Goal: Complete application form: Complete application form

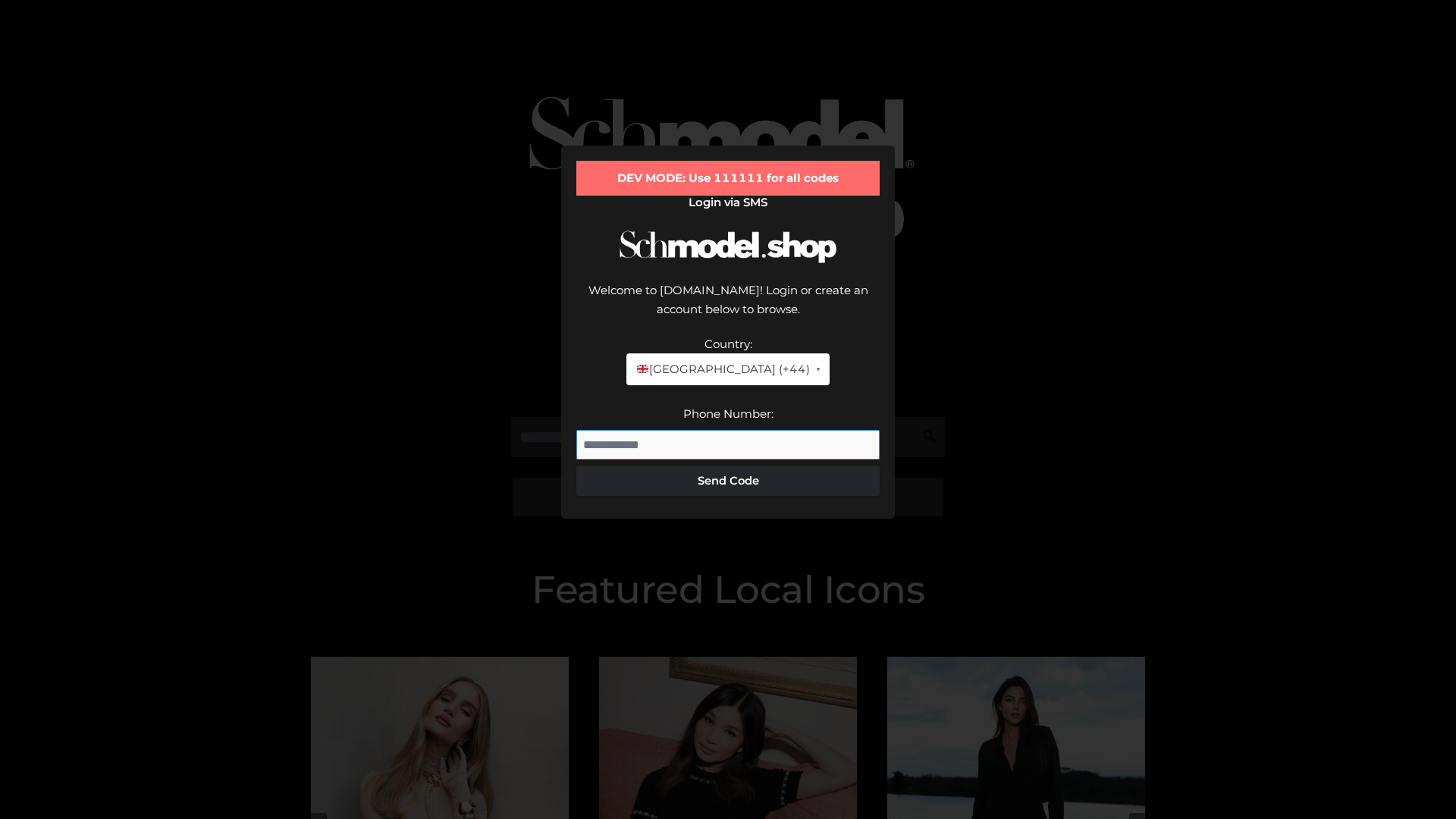
click at [728, 430] on input "Phone Number:" at bounding box center [728, 445] width 303 height 30
type input "**********"
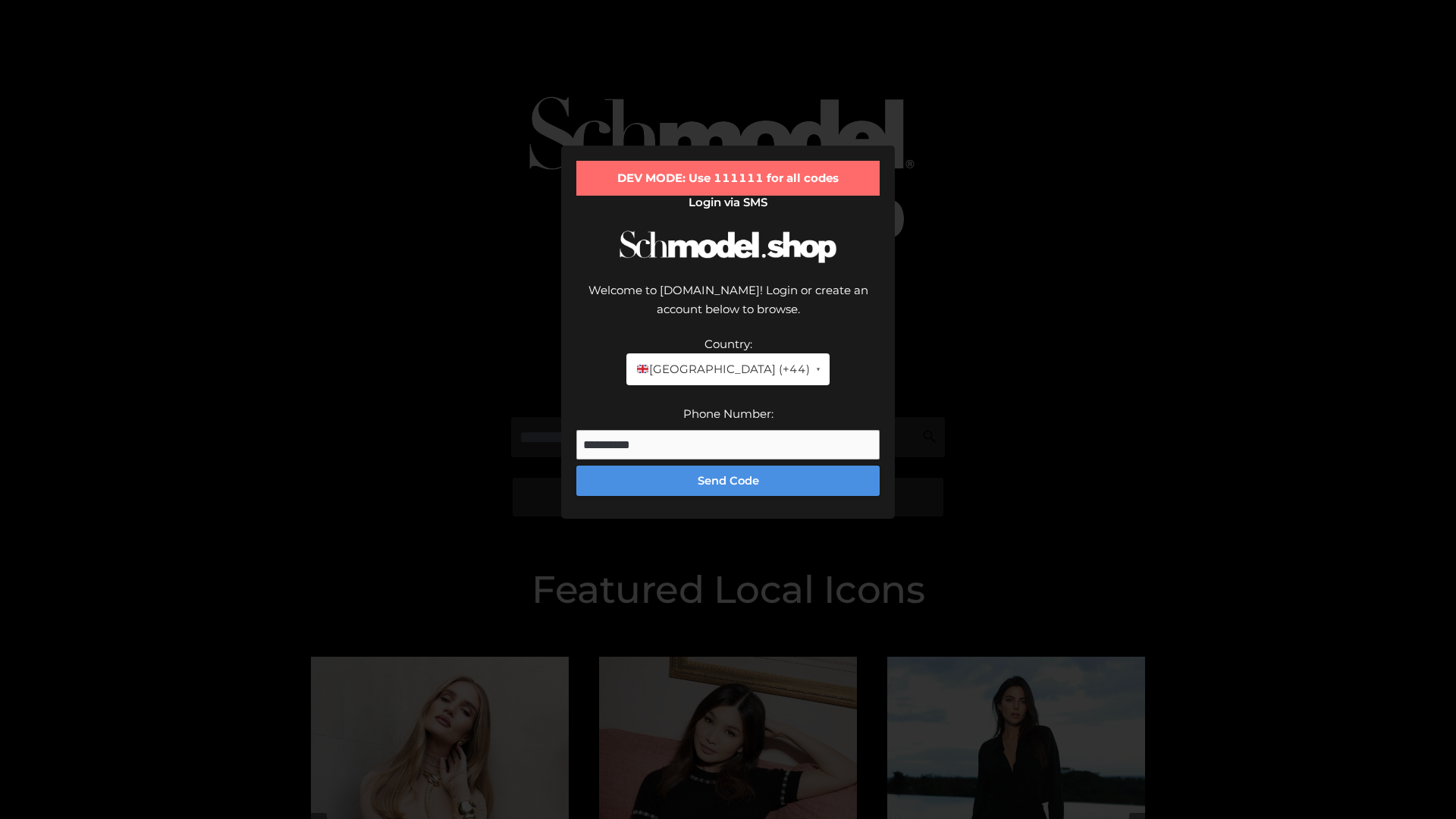
click at [728, 465] on button "Send Code" at bounding box center [728, 480] width 303 height 30
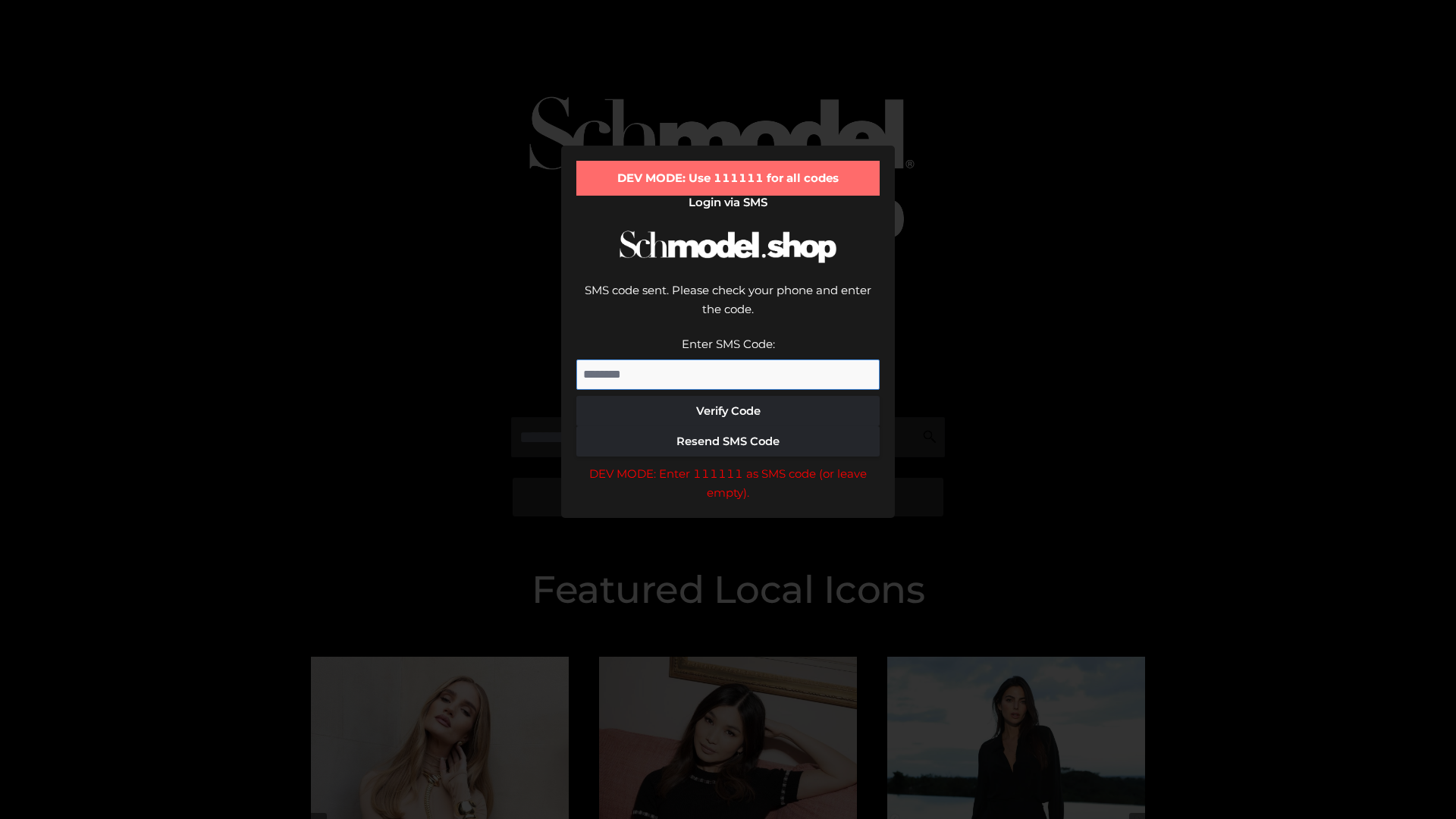
click at [728, 360] on input "Enter SMS Code:" at bounding box center [728, 375] width 303 height 30
type input "******"
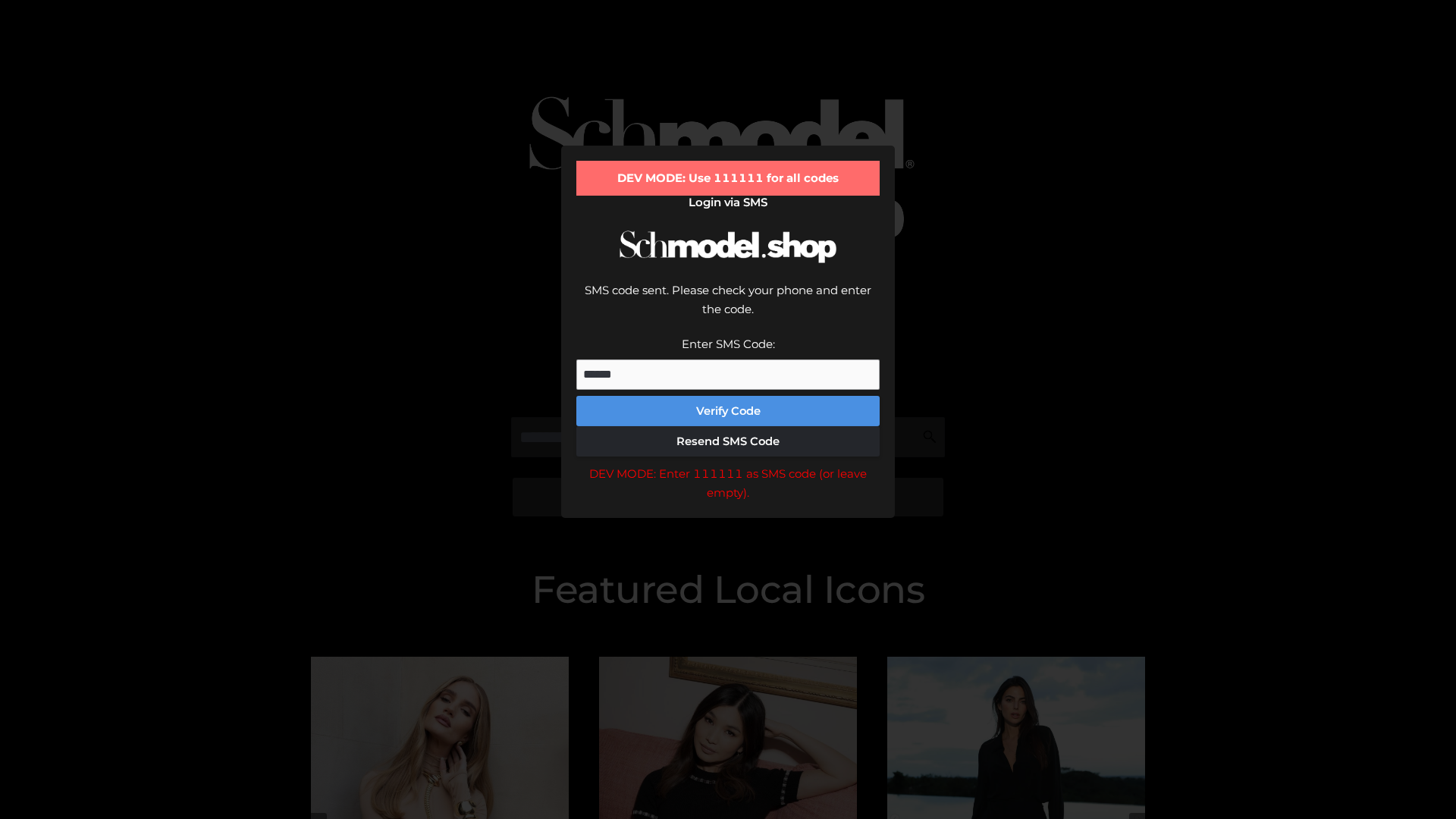
click at [728, 395] on button "Verify Code" at bounding box center [728, 410] width 303 height 30
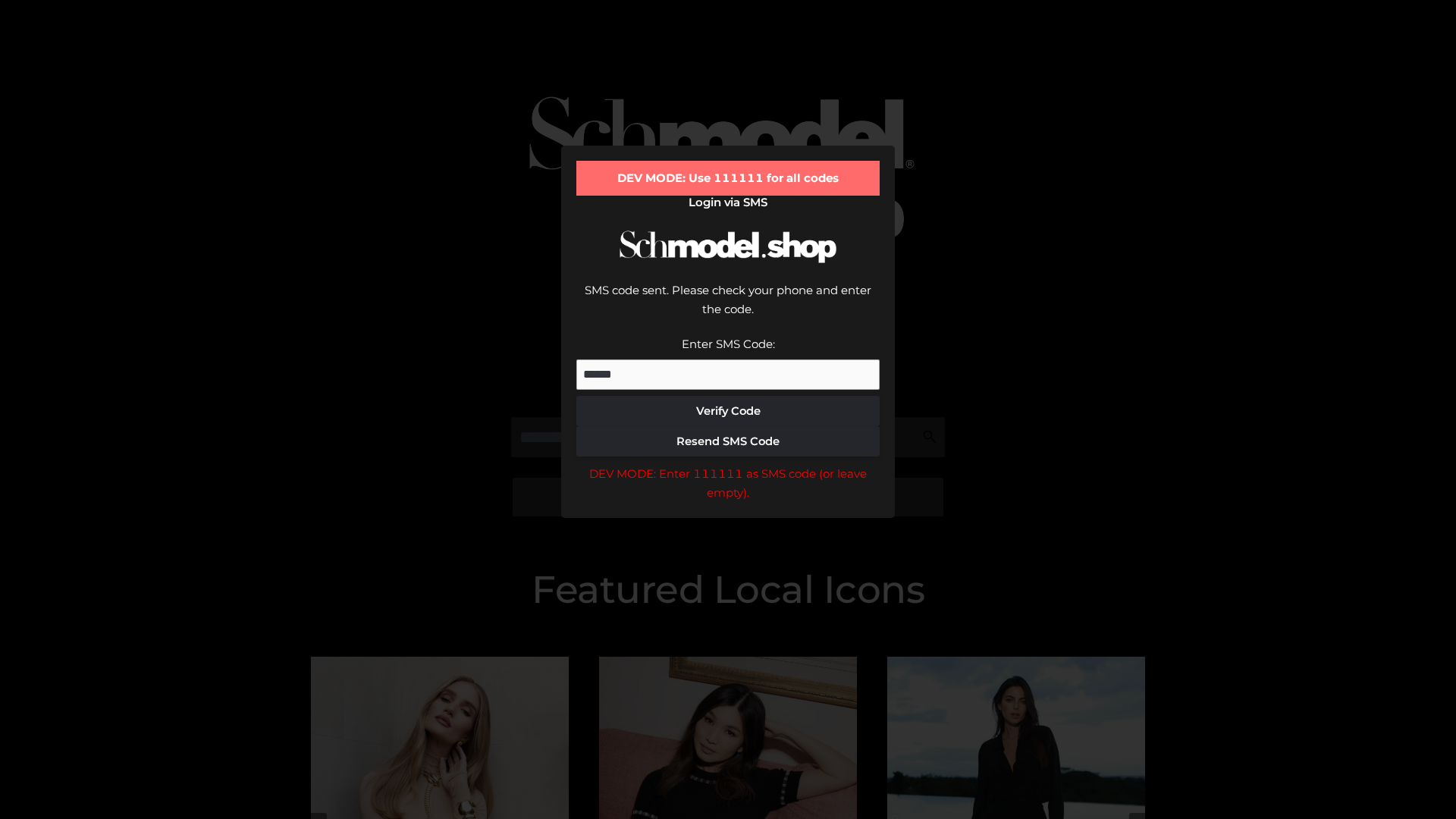
click at [728, 464] on div "DEV MODE: Enter 111111 as SMS code (or leave empty)." at bounding box center [728, 483] width 303 height 39
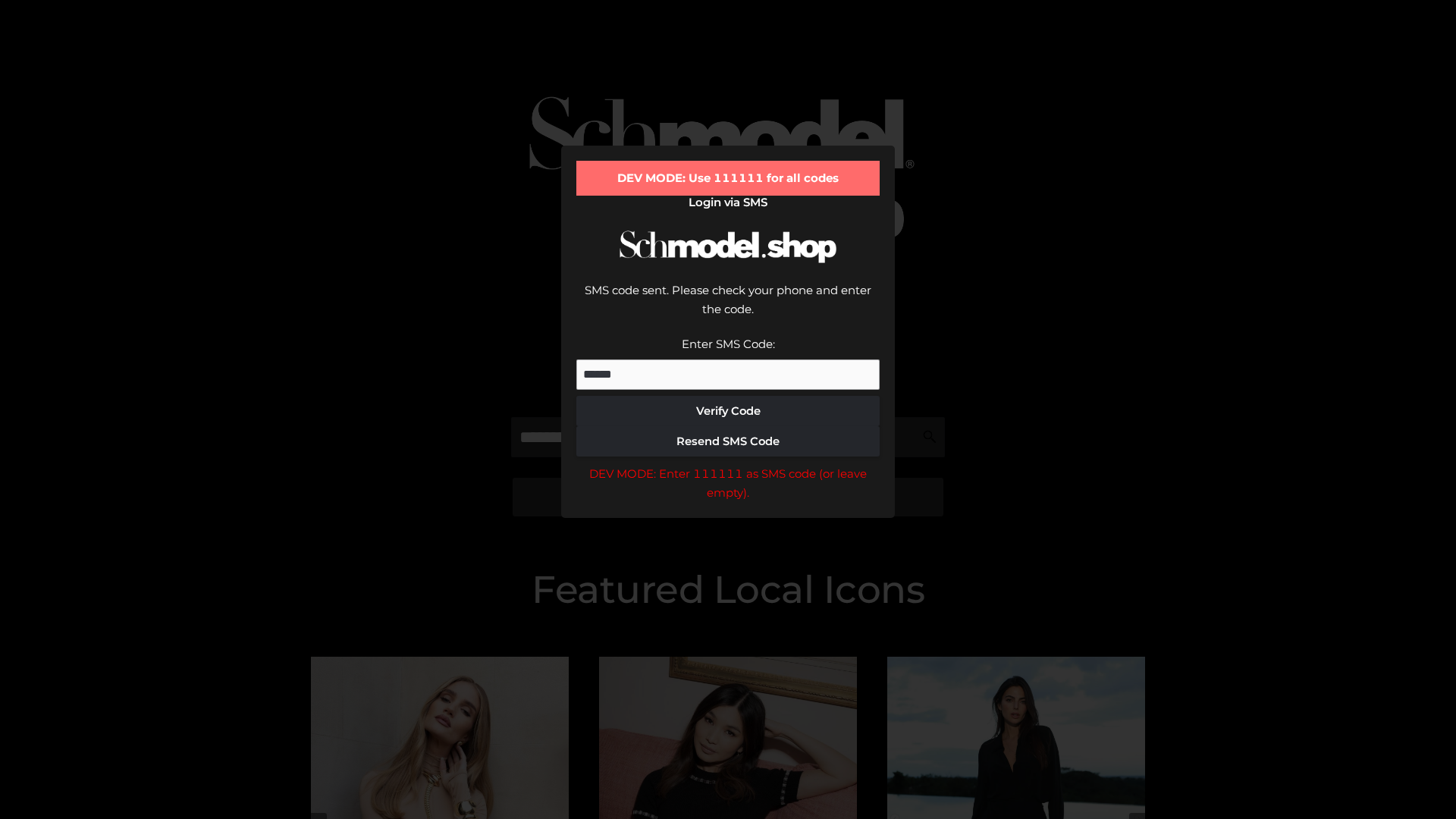
click at [728, 464] on div "DEV MODE: Enter 111111 as SMS code (or leave empty)." at bounding box center [728, 483] width 303 height 39
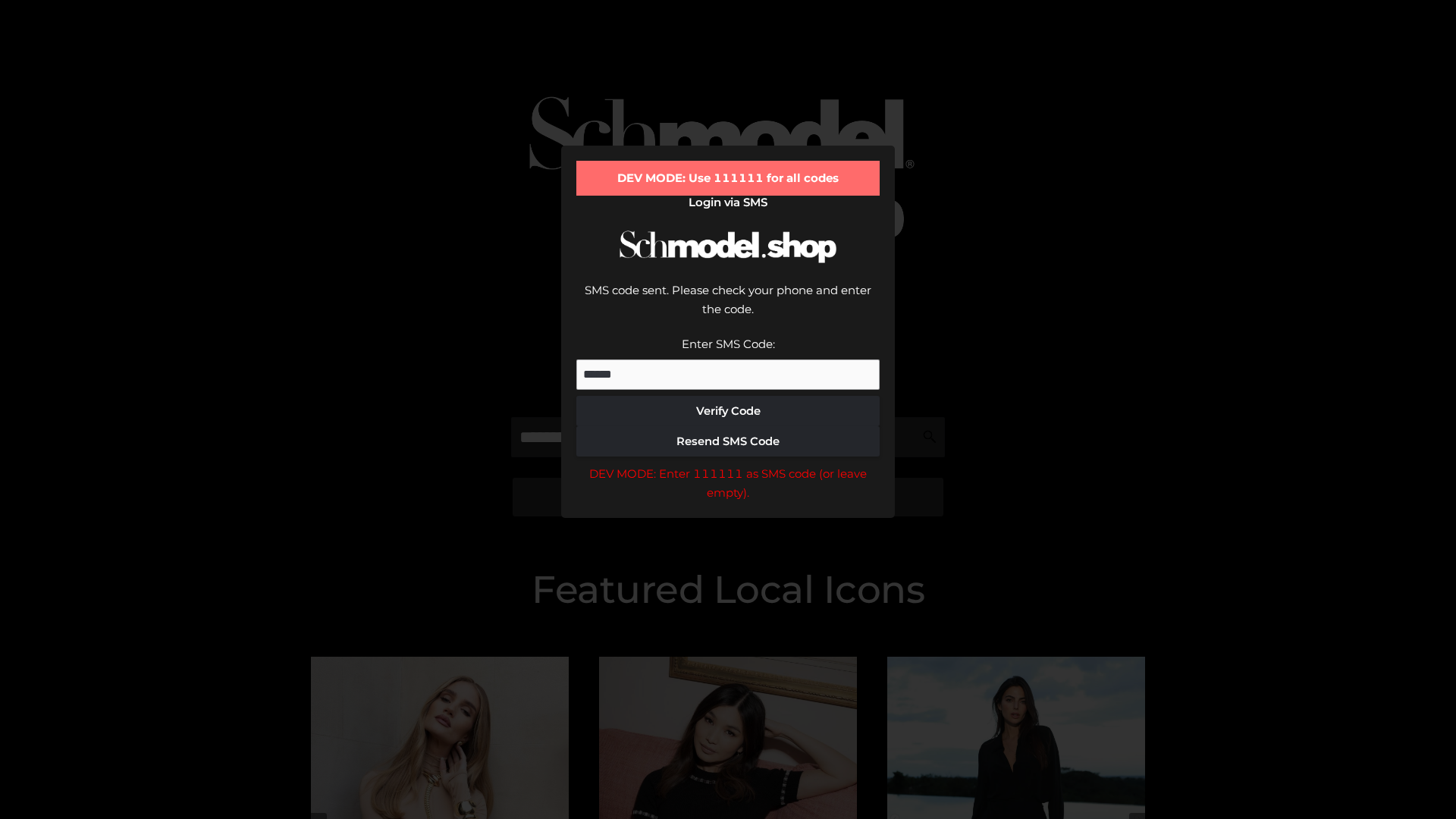
click at [728, 464] on div "DEV MODE: Enter 111111 as SMS code (or leave empty)." at bounding box center [728, 483] width 303 height 39
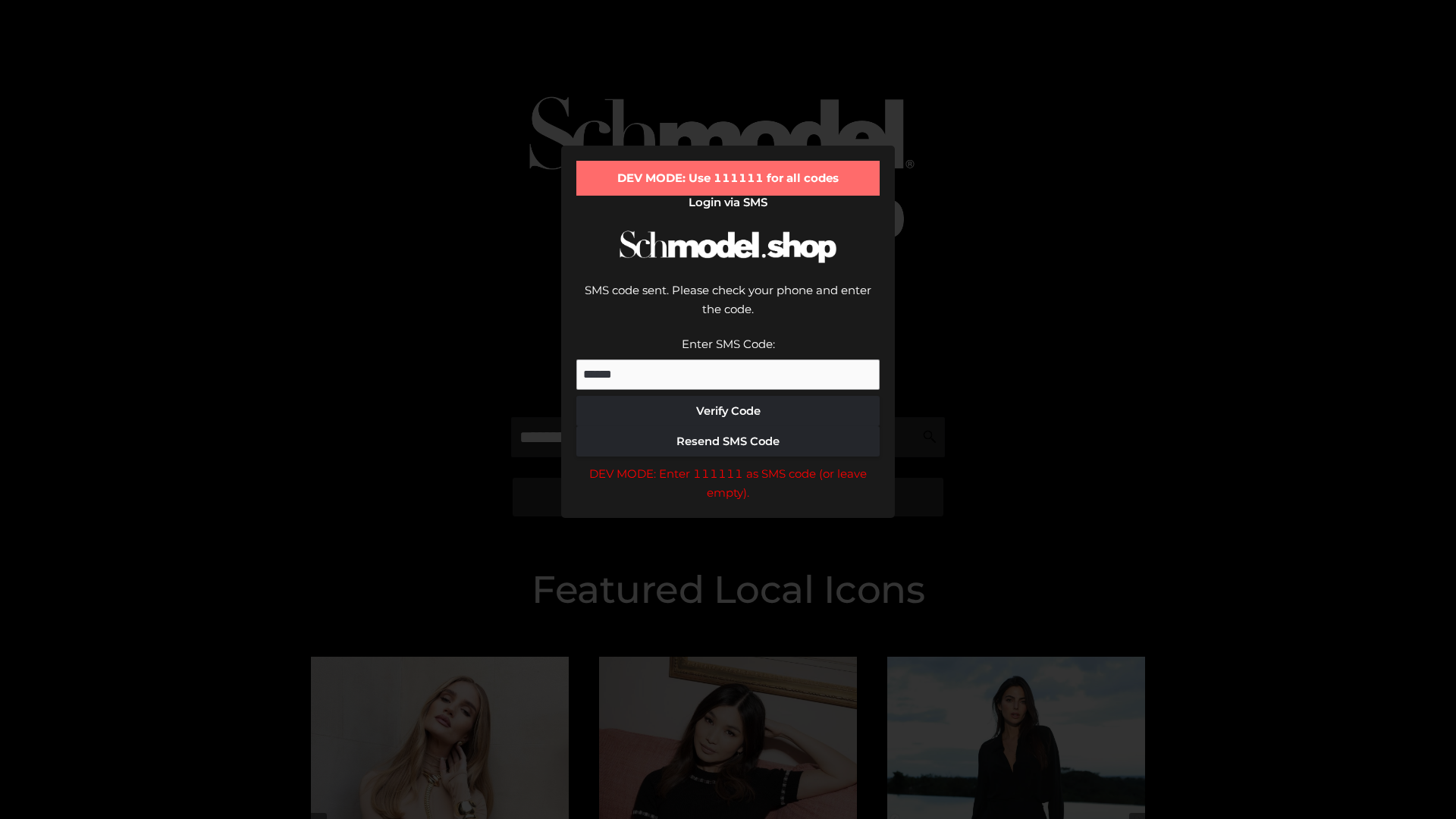
click at [728, 464] on div "DEV MODE: Enter 111111 as SMS code (or leave empty)." at bounding box center [728, 483] width 303 height 39
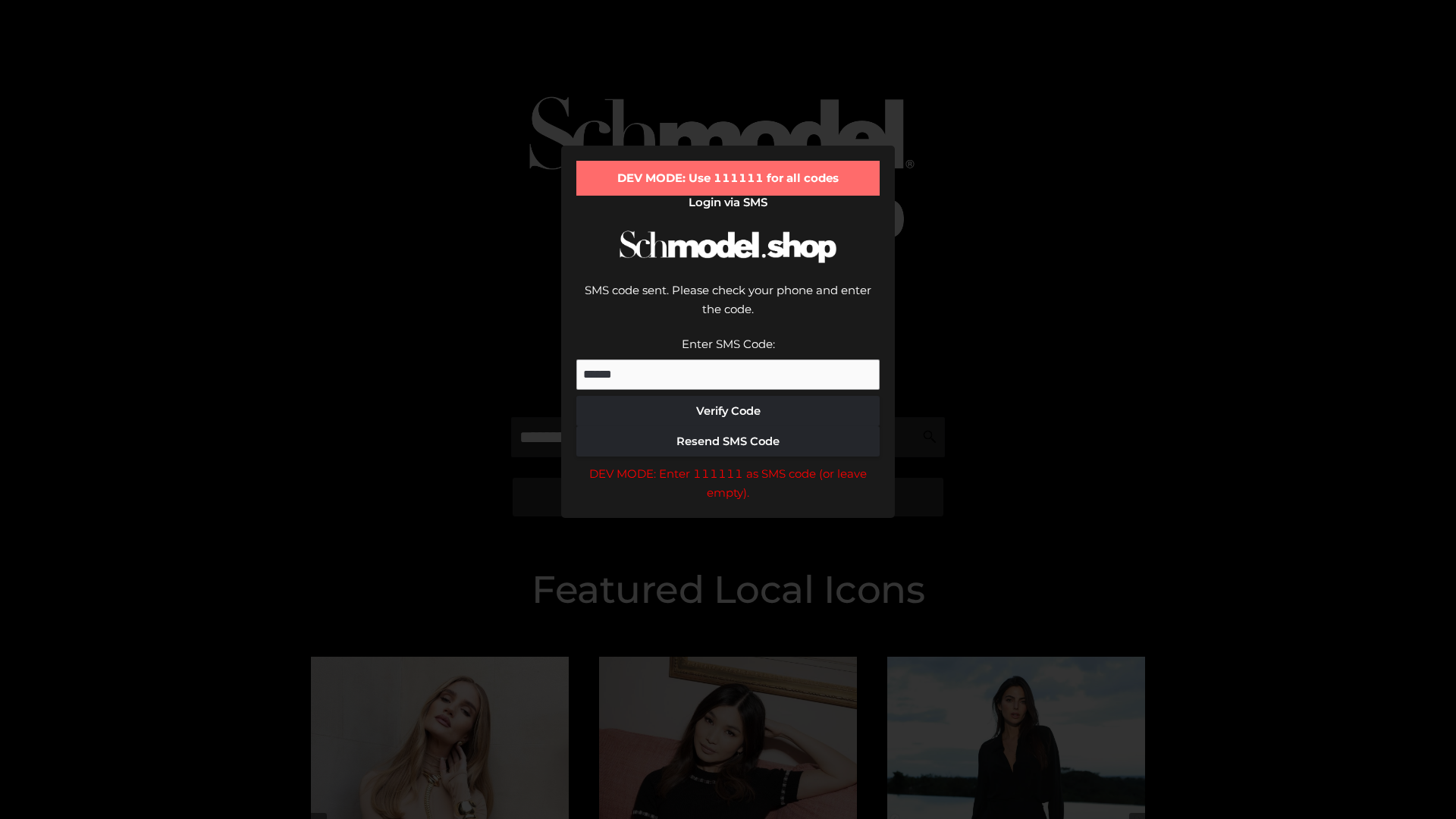
click at [728, 464] on div "DEV MODE: Enter 111111 as SMS code (or leave empty)." at bounding box center [728, 483] width 303 height 39
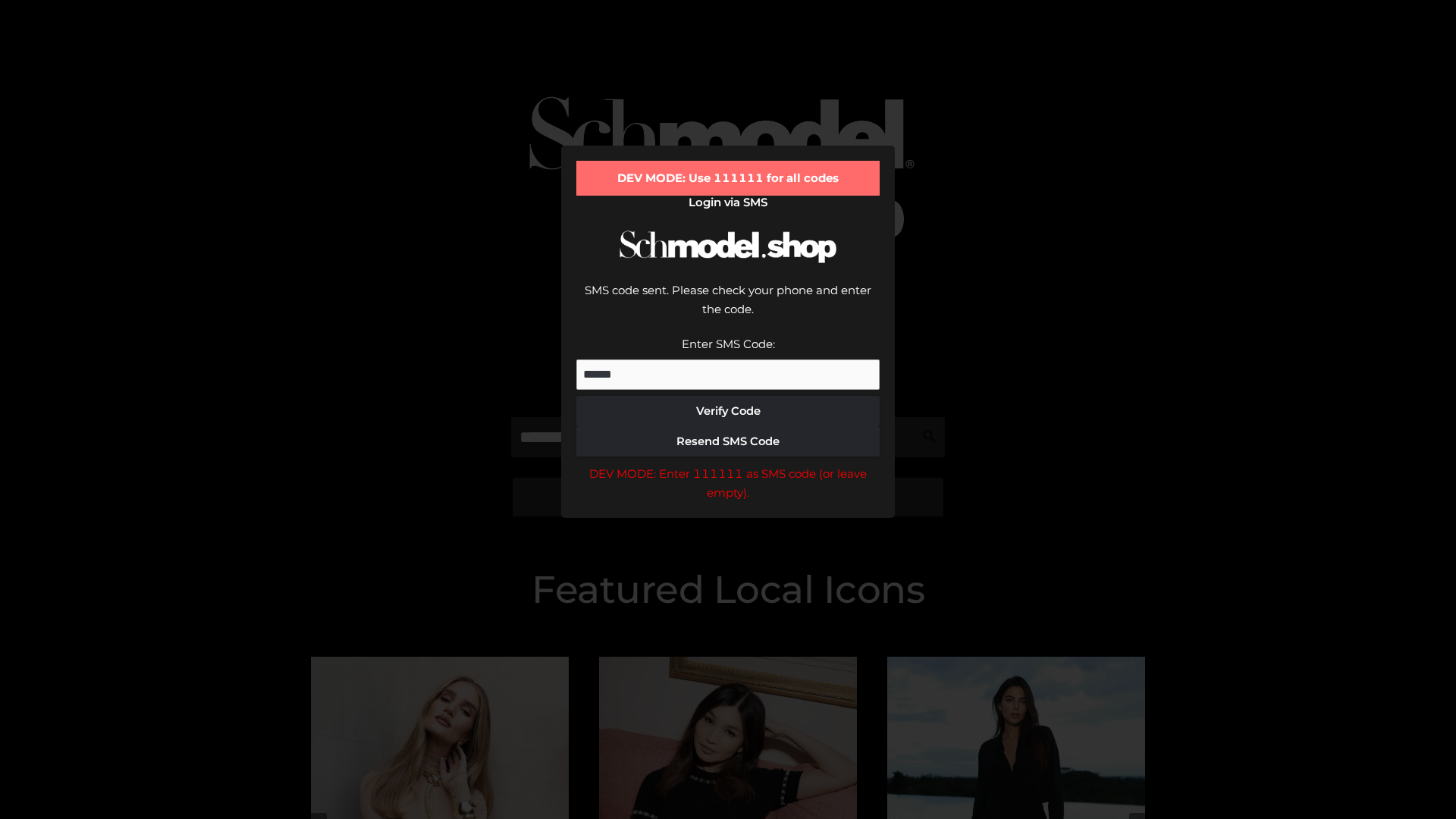
click at [728, 464] on div "DEV MODE: Enter 111111 as SMS code (or leave empty)." at bounding box center [728, 483] width 303 height 39
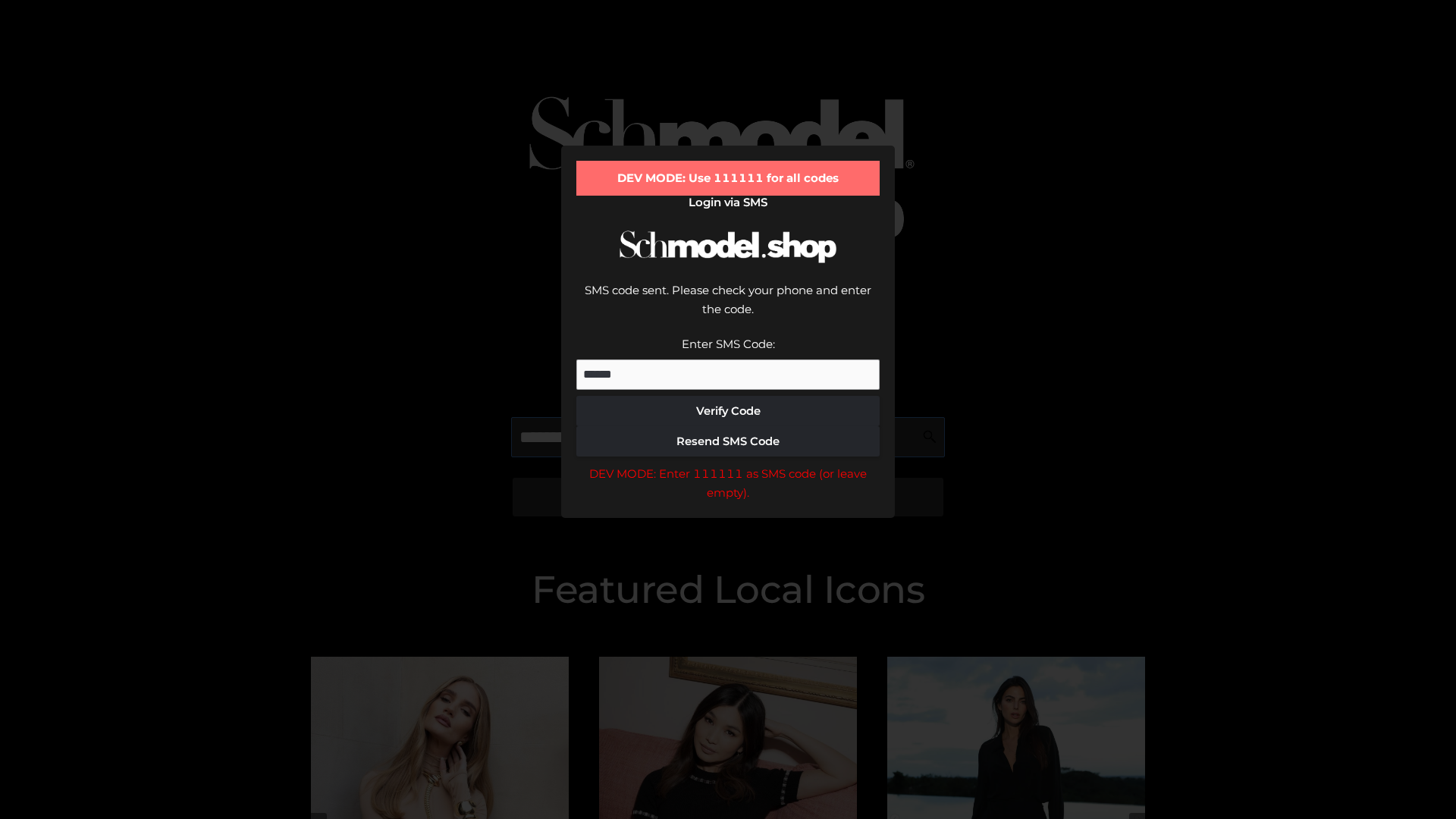
scroll to position [0, 78]
click at [728, 464] on div "DEV MODE: Enter 111111 as SMS code (or leave empty)." at bounding box center [728, 483] width 303 height 39
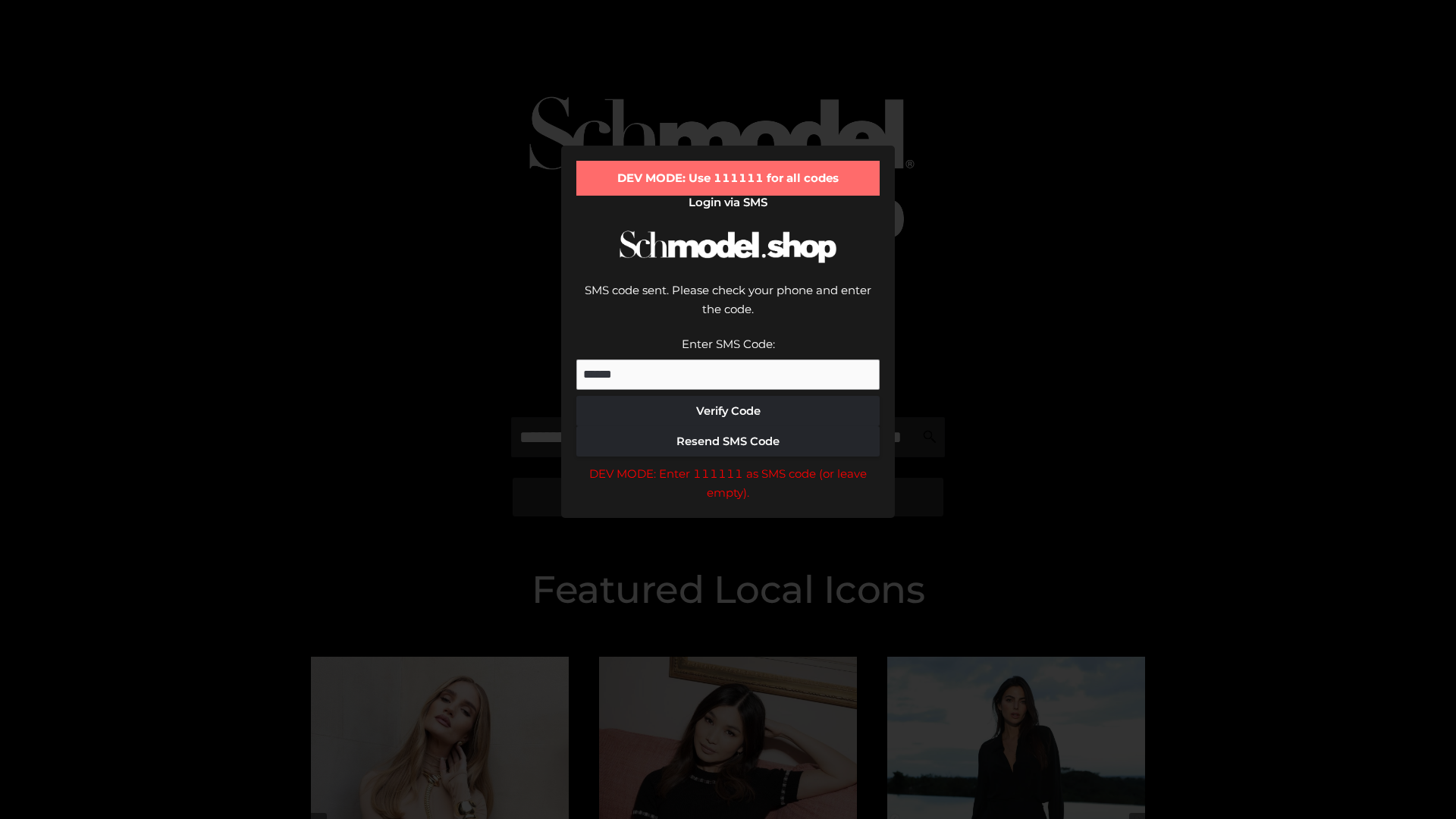
click at [728, 464] on div "DEV MODE: Enter 111111 as SMS code (or leave empty)." at bounding box center [728, 483] width 303 height 39
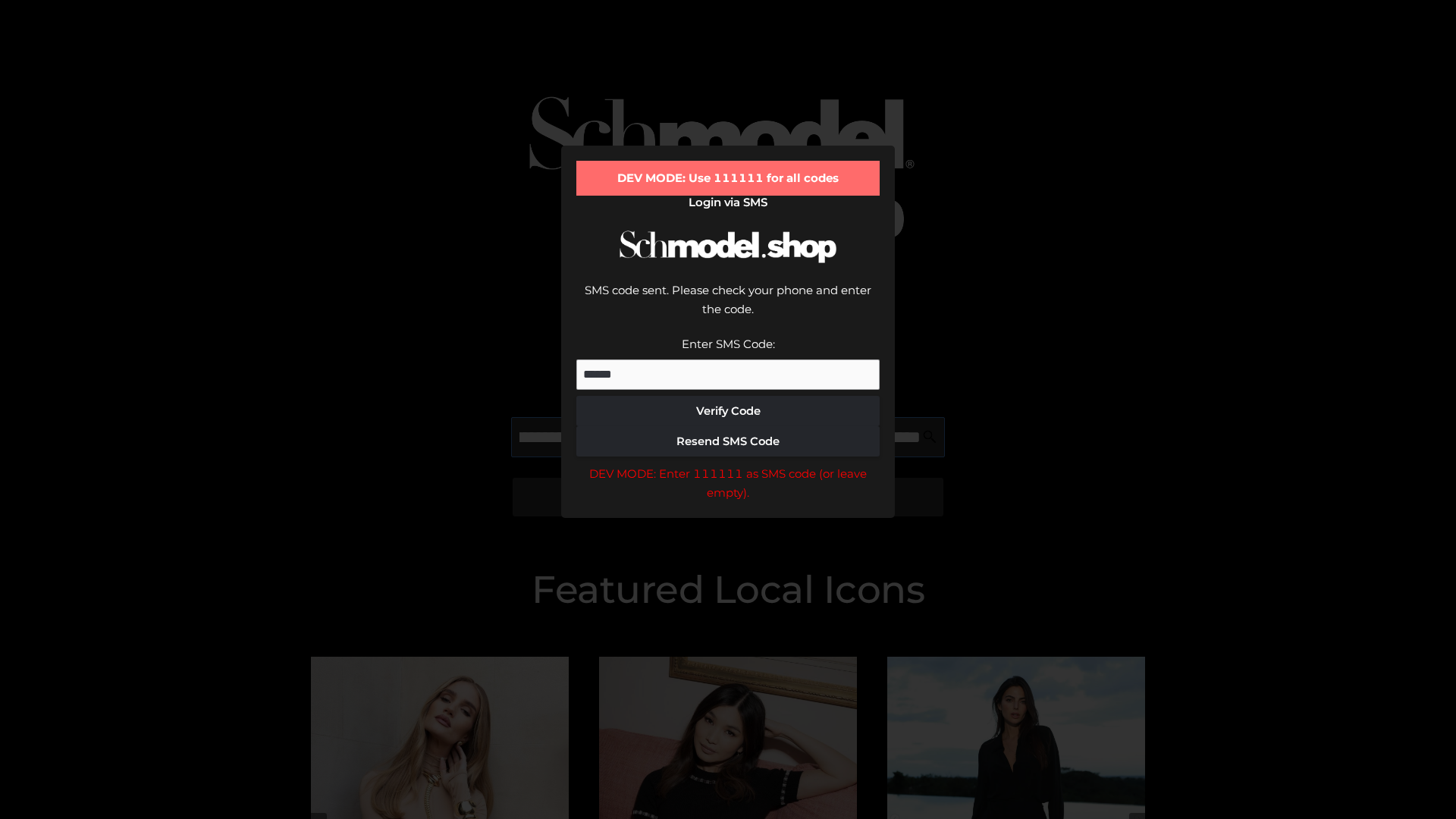
scroll to position [0, 166]
click at [728, 464] on div "DEV MODE: Enter 111111 as SMS code (or leave empty)." at bounding box center [728, 483] width 303 height 39
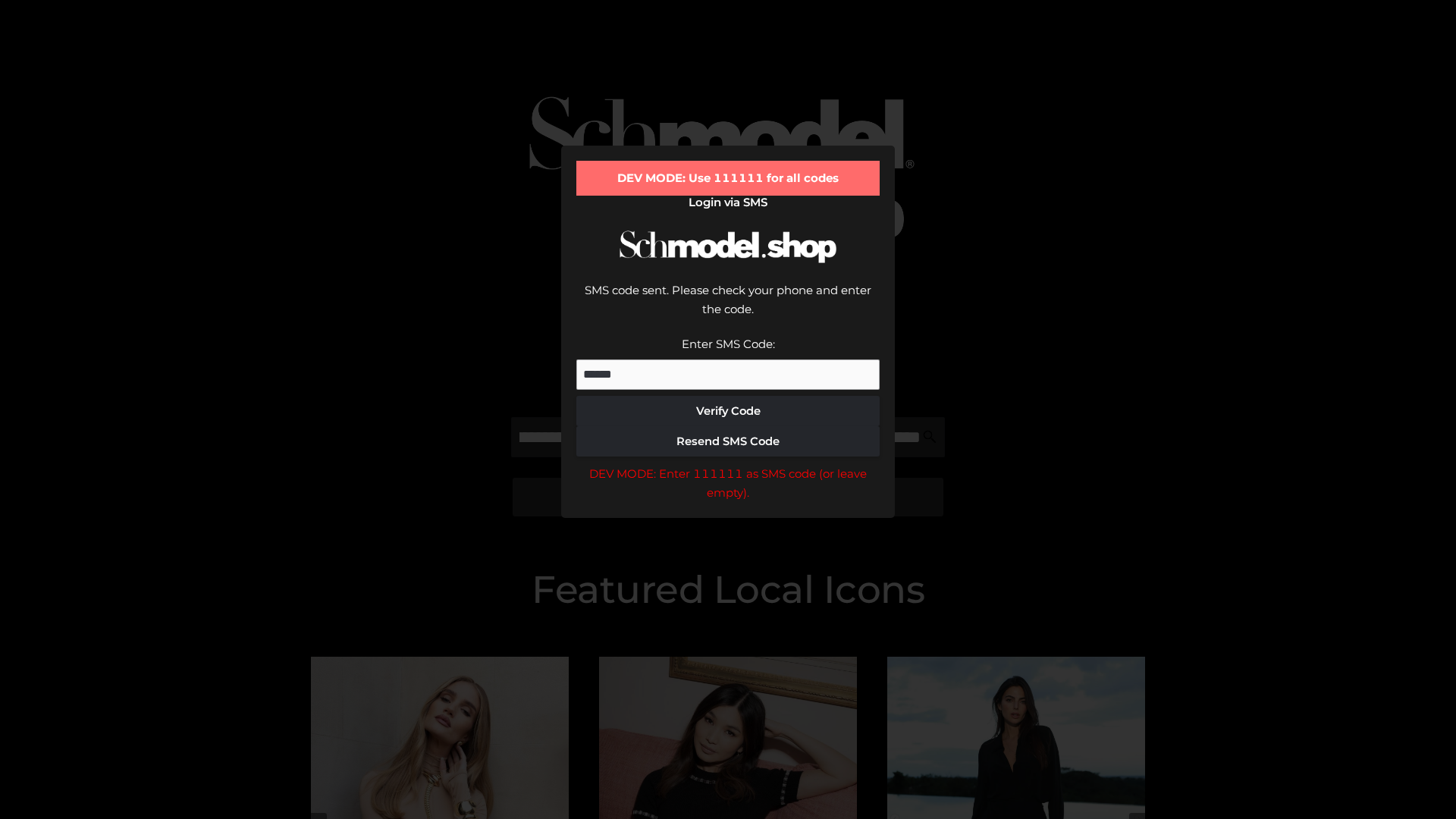
click at [728, 464] on div "DEV MODE: Enter 111111 as SMS code (or leave empty)." at bounding box center [728, 483] width 303 height 39
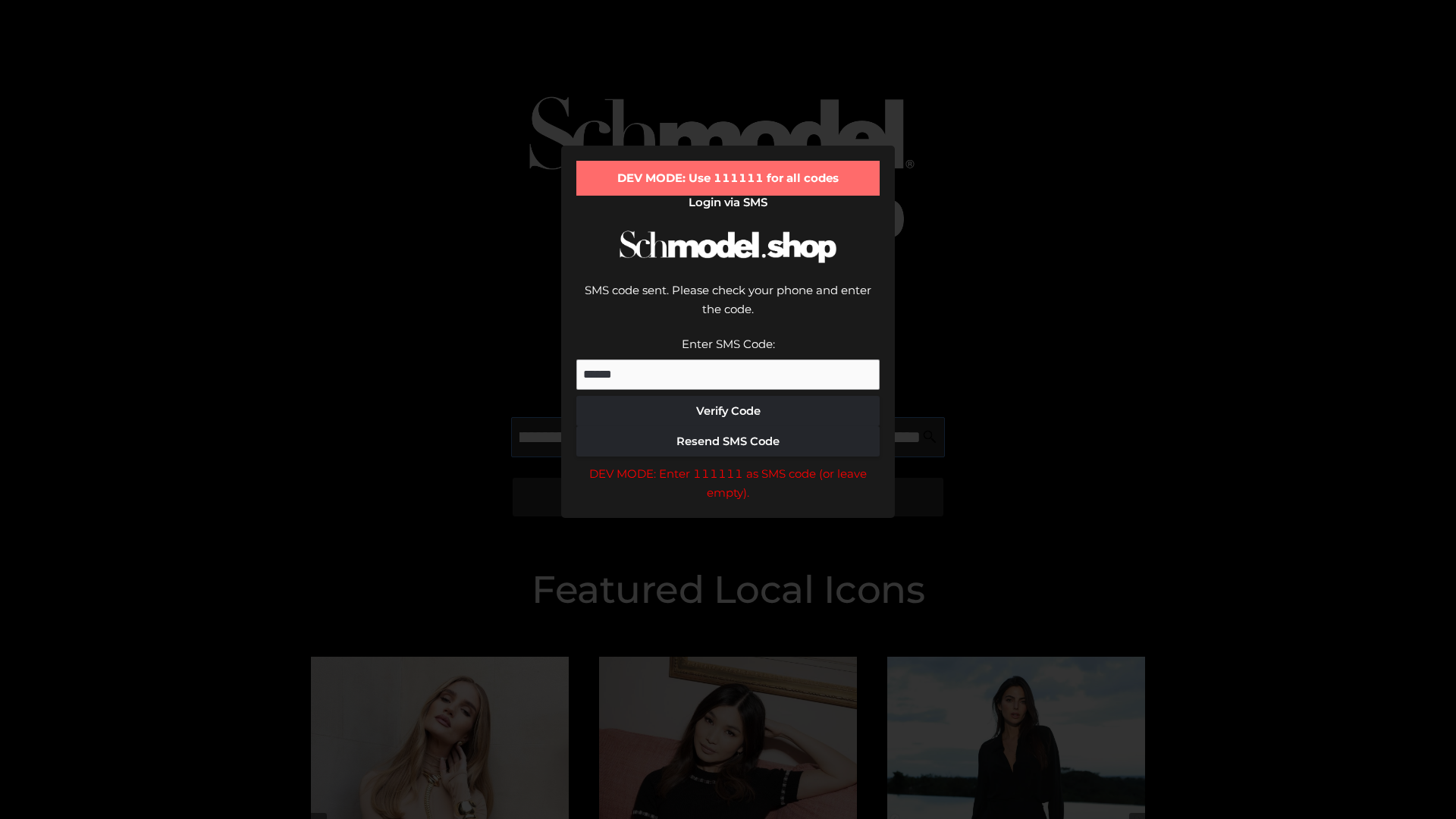
scroll to position [0, 257]
click at [728, 464] on div "DEV MODE: Enter 111111 as SMS code (or leave empty)." at bounding box center [728, 483] width 303 height 39
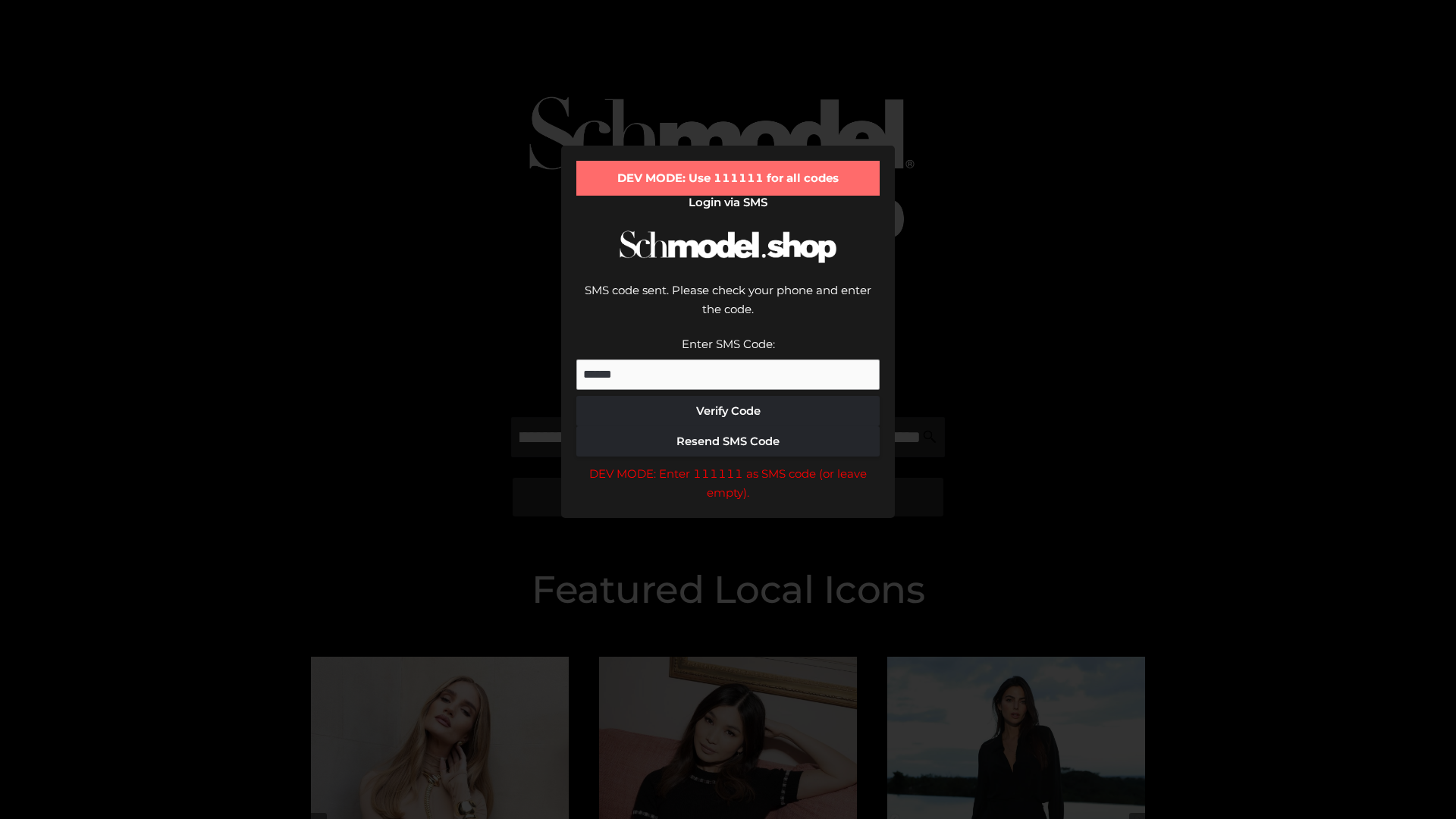
click at [728, 464] on div "DEV MODE: Enter 111111 as SMS code (or leave empty)." at bounding box center [728, 483] width 303 height 39
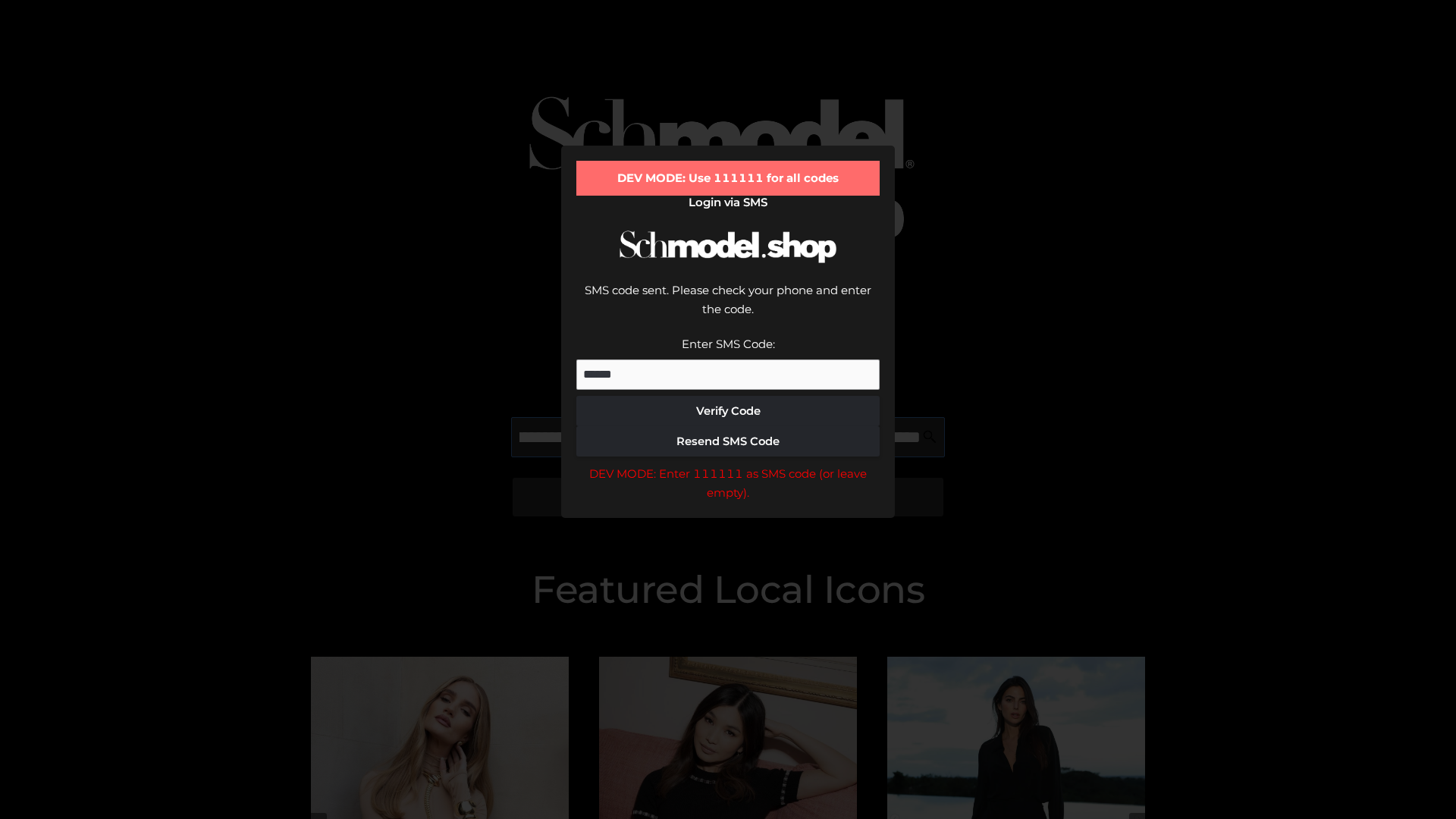
scroll to position [0, 352]
click at [728, 464] on div "DEV MODE: Enter 111111 as SMS code (or leave empty)." at bounding box center [728, 483] width 303 height 39
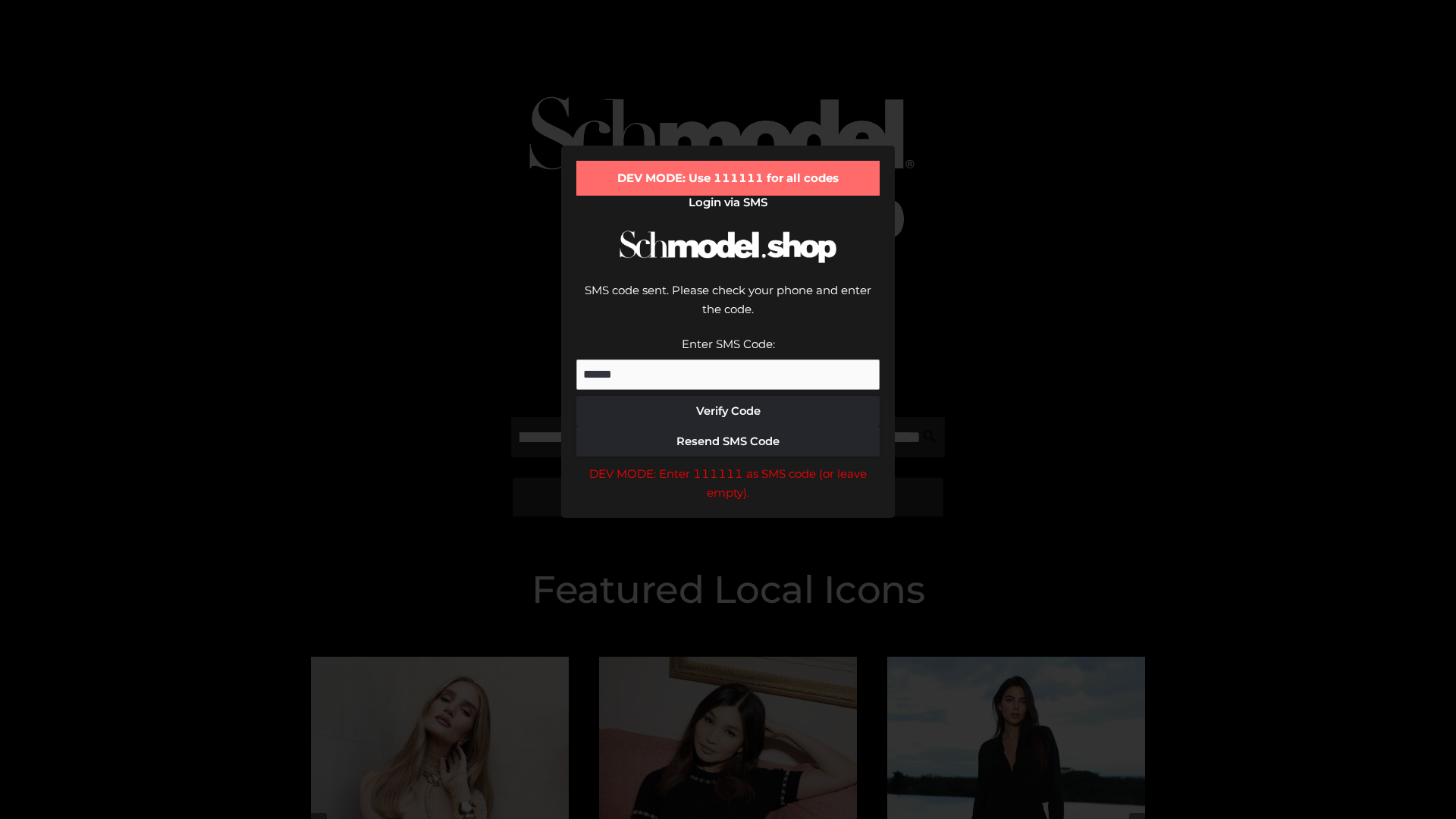
click at [728, 464] on div "DEV MODE: Enter 111111 as SMS code (or leave empty)." at bounding box center [728, 483] width 303 height 39
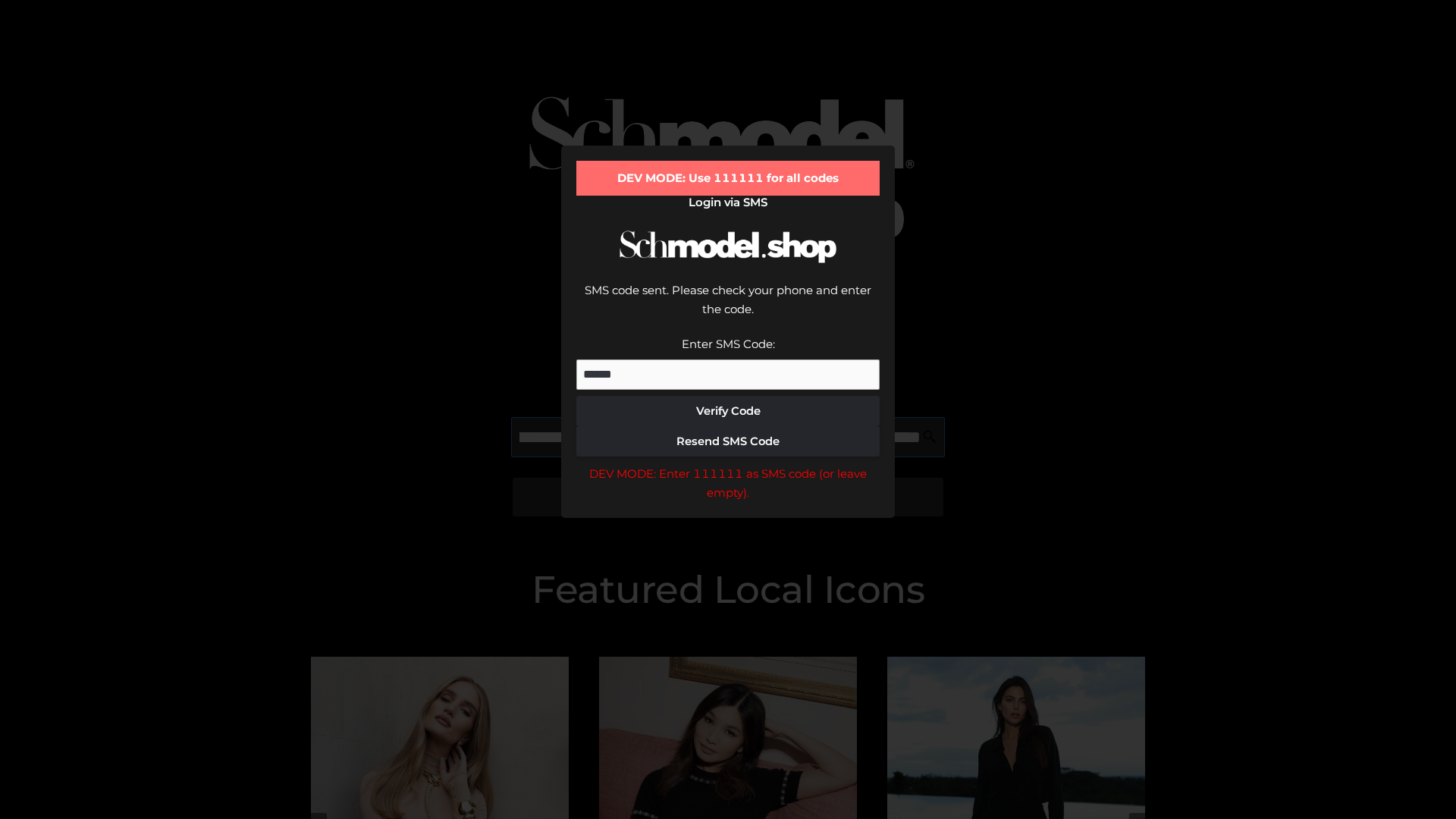
scroll to position [0, 440]
click at [728, 464] on div "DEV MODE: Enter 111111 as SMS code (or leave empty)." at bounding box center [728, 483] width 303 height 39
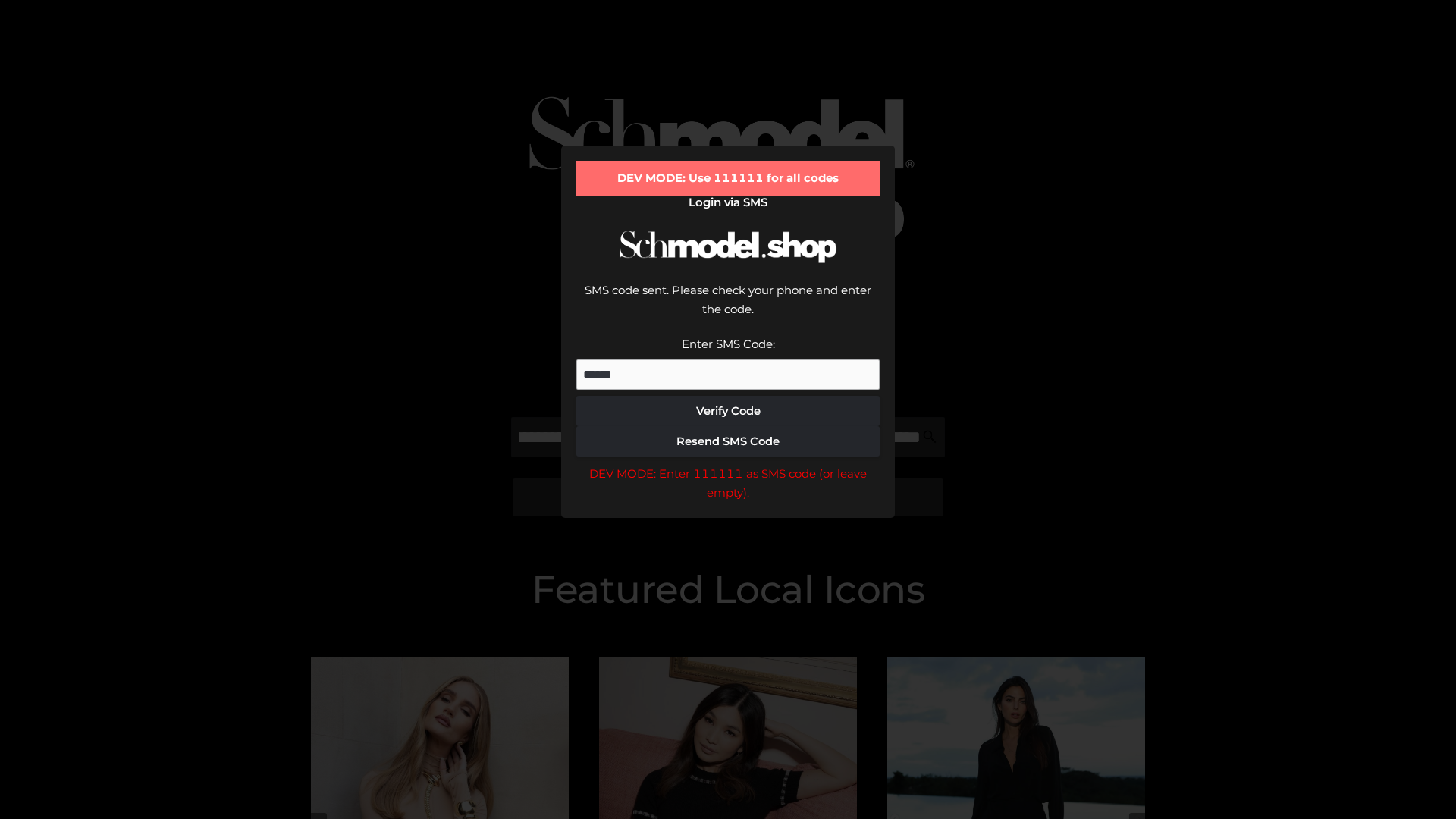
click at [728, 464] on div "DEV MODE: Enter 111111 as SMS code (or leave empty)." at bounding box center [728, 483] width 303 height 39
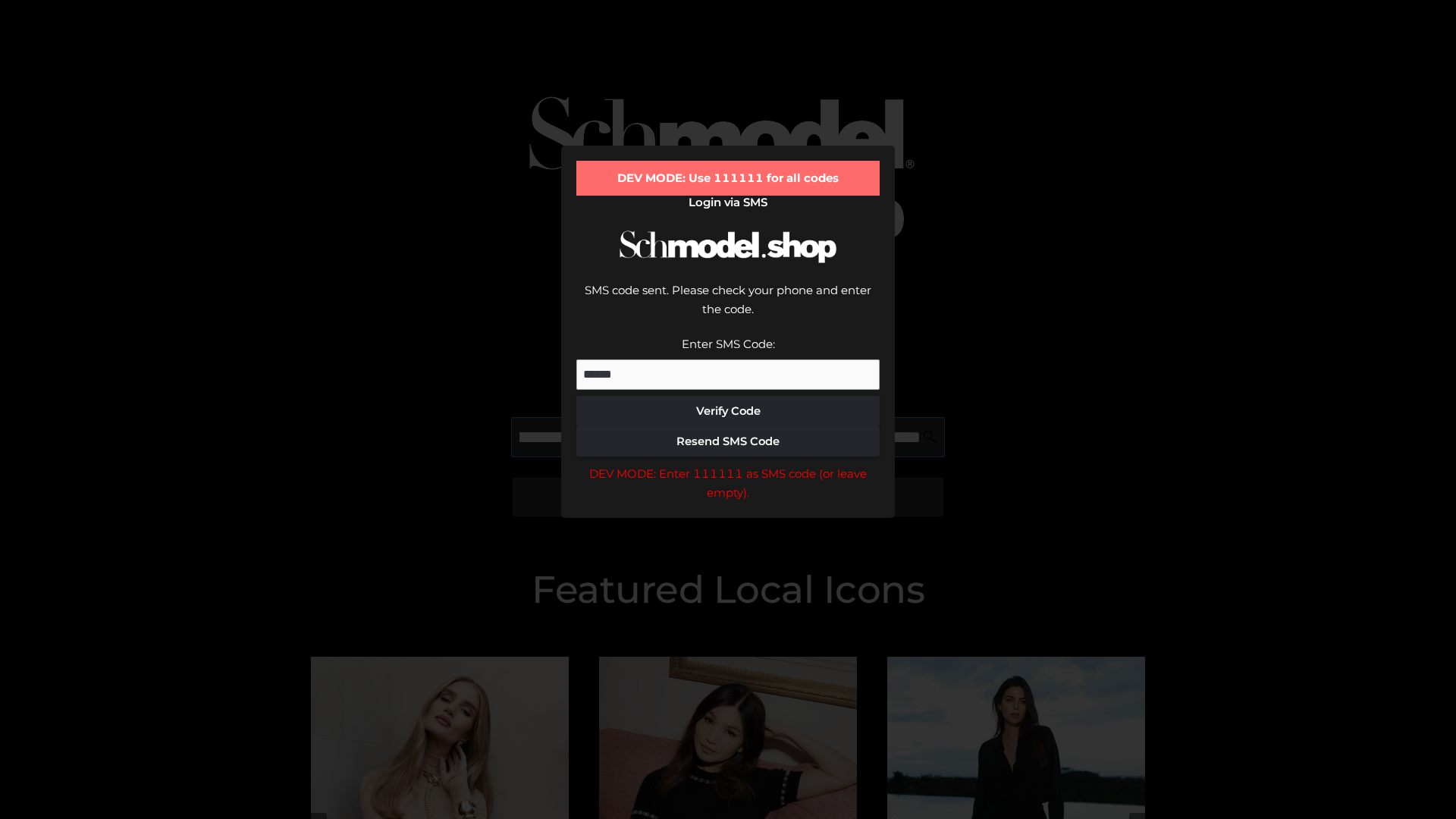
scroll to position [0, 531]
click at [728, 464] on div "DEV MODE: Enter 111111 as SMS code (or leave empty)." at bounding box center [728, 483] width 303 height 39
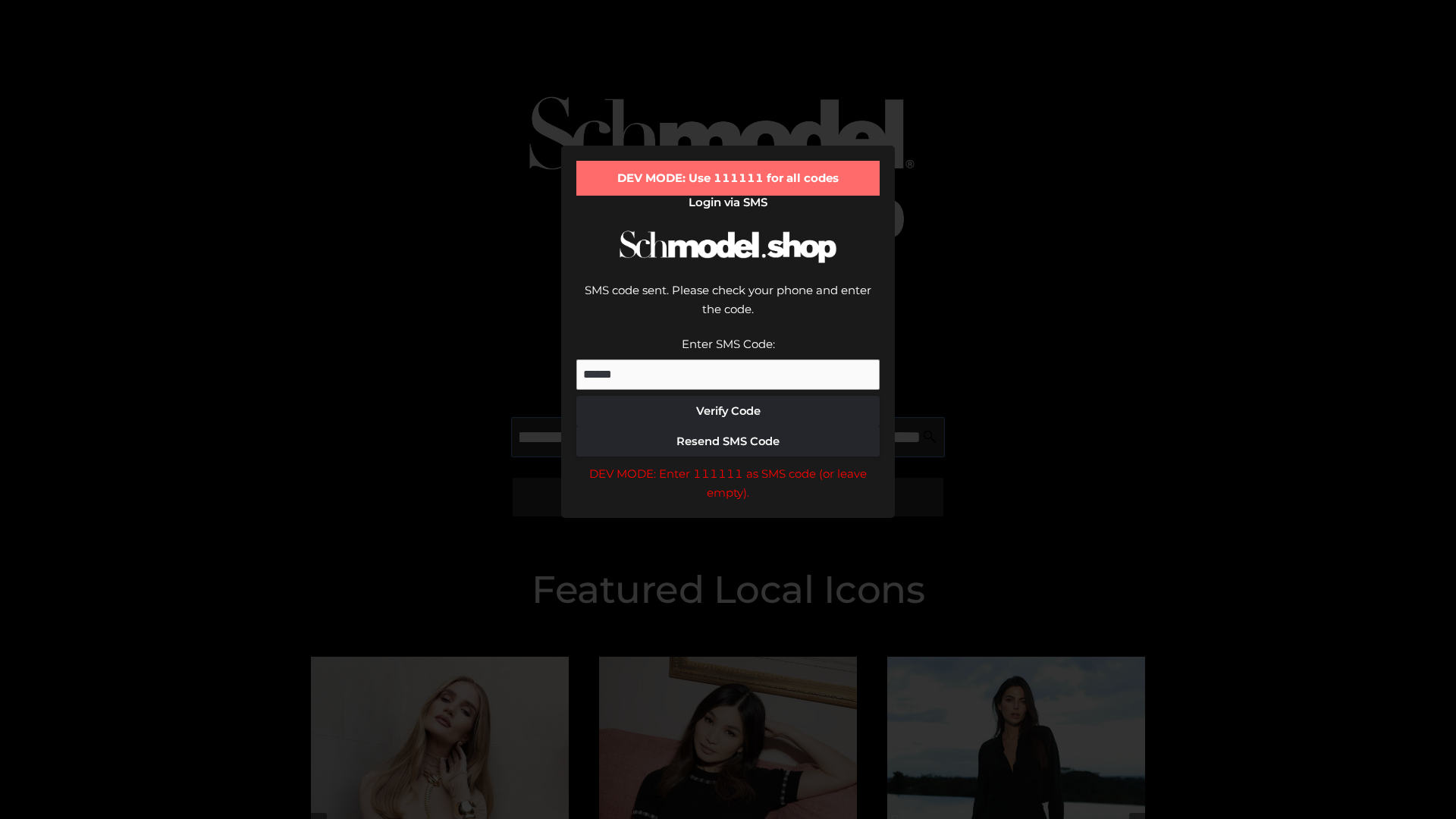
type input "**********"
